Goal: Find specific page/section: Find specific page/section

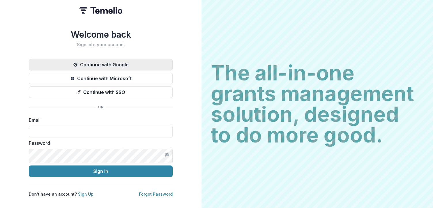
click at [173, 68] on button "Continue with Google" at bounding box center [101, 65] width 144 height 12
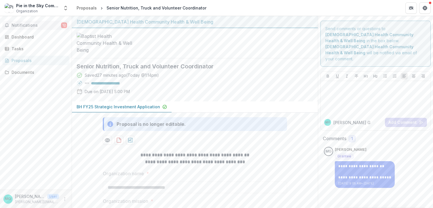
click at [62, 28] on span "12" at bounding box center [64, 25] width 6 height 6
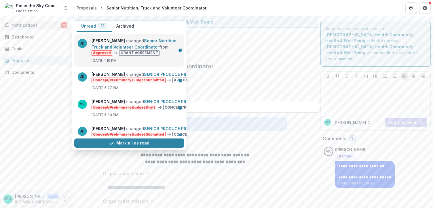
click at [143, 50] on link "Senior Nutrition, Truck and Volunteer Coordinator" at bounding box center [135, 43] width 86 height 11
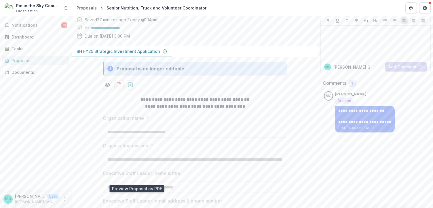
scroll to position [27, 0]
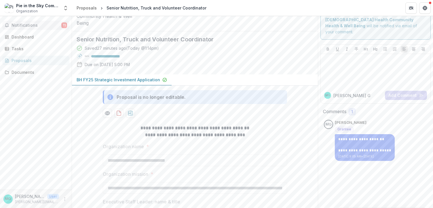
click at [62, 28] on span "11" at bounding box center [64, 25] width 6 height 6
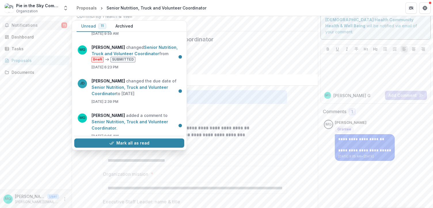
scroll to position [170, 0]
click at [141, 22] on link "Senior Nutrition, Truck and Volunteer Coordinator" at bounding box center [135, 16] width 86 height 11
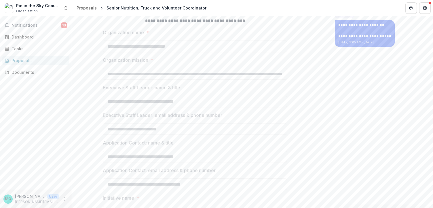
scroll to position [85, 0]
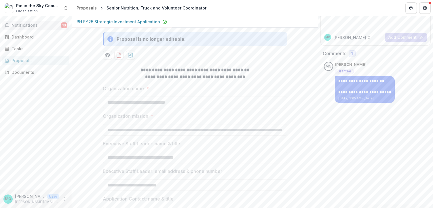
click at [61, 28] on span "10" at bounding box center [64, 25] width 6 height 6
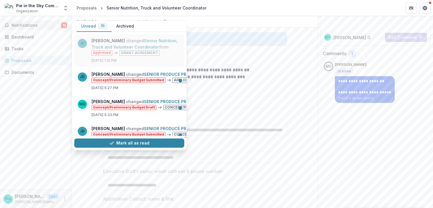
click at [125, 50] on link "Senior Nutrition, Truck and Volunteer Coordinator" at bounding box center [135, 43] width 86 height 11
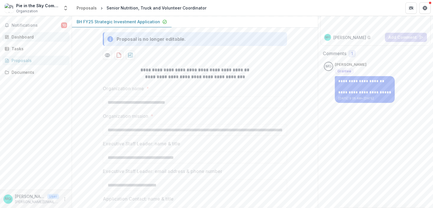
click at [30, 40] on div "Dashboard" at bounding box center [38, 37] width 53 height 6
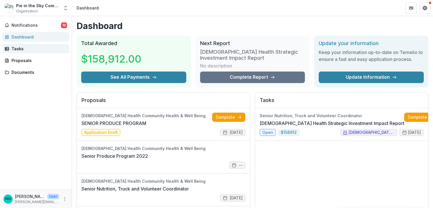
click at [24, 52] on div "Tasks" at bounding box center [38, 49] width 53 height 6
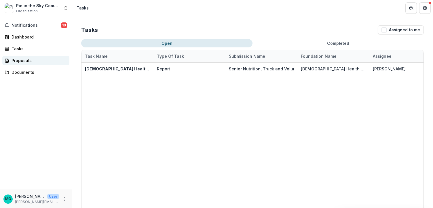
click at [26, 64] on div "Proposals" at bounding box center [38, 61] width 53 height 6
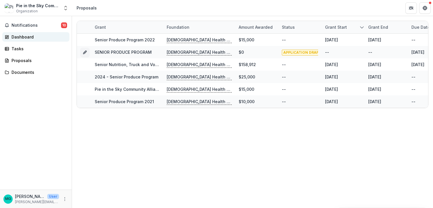
click at [24, 40] on div "Dashboard" at bounding box center [38, 37] width 53 height 6
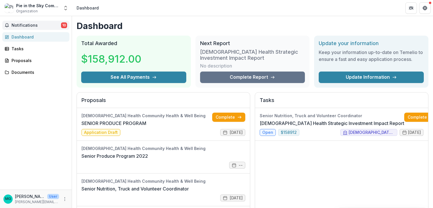
click at [29, 28] on span "Notifications" at bounding box center [37, 25] width 50 height 5
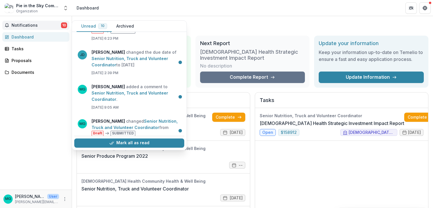
scroll to position [133, 0]
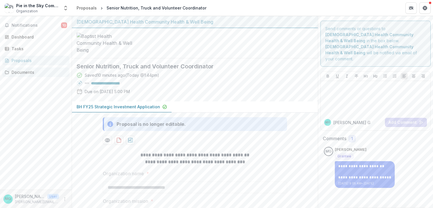
click at [29, 75] on div "Documents" at bounding box center [38, 72] width 53 height 6
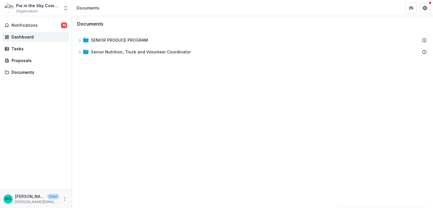
click at [31, 40] on div "Dashboard" at bounding box center [38, 37] width 53 height 6
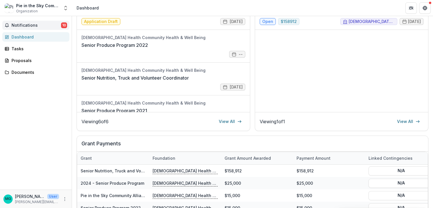
click at [61, 28] on span "10" at bounding box center [64, 25] width 6 height 6
click at [21, 52] on div "Tasks" at bounding box center [38, 49] width 53 height 6
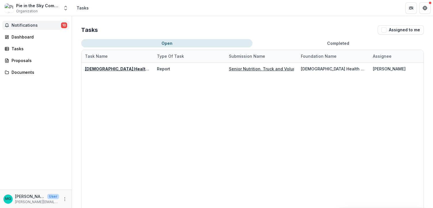
click at [32, 28] on span "Notifications" at bounding box center [37, 25] width 50 height 5
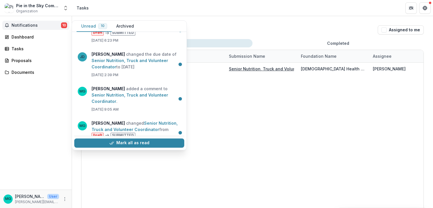
scroll to position [130, 0]
